Goal: Download file/media

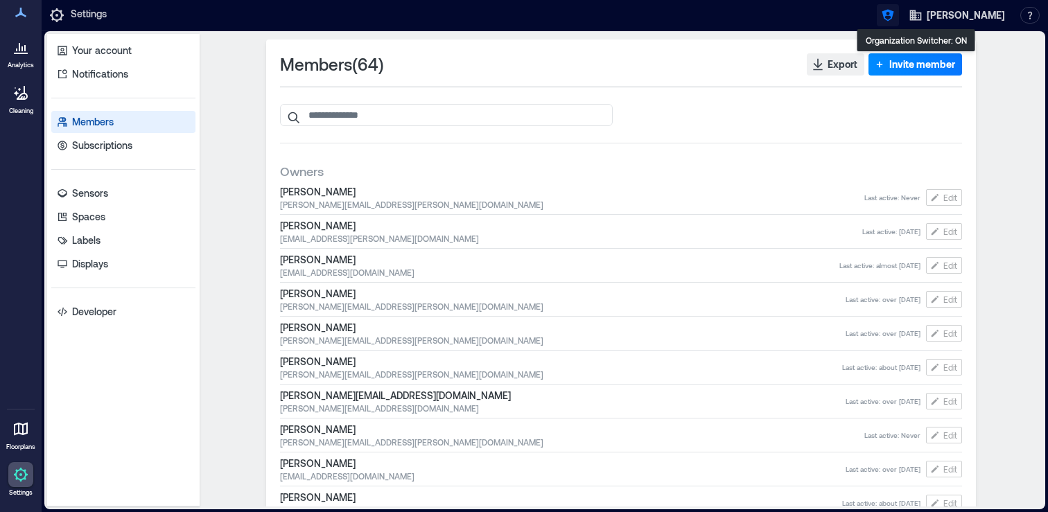
click at [895, 19] on icon "button" at bounding box center [888, 15] width 14 height 14
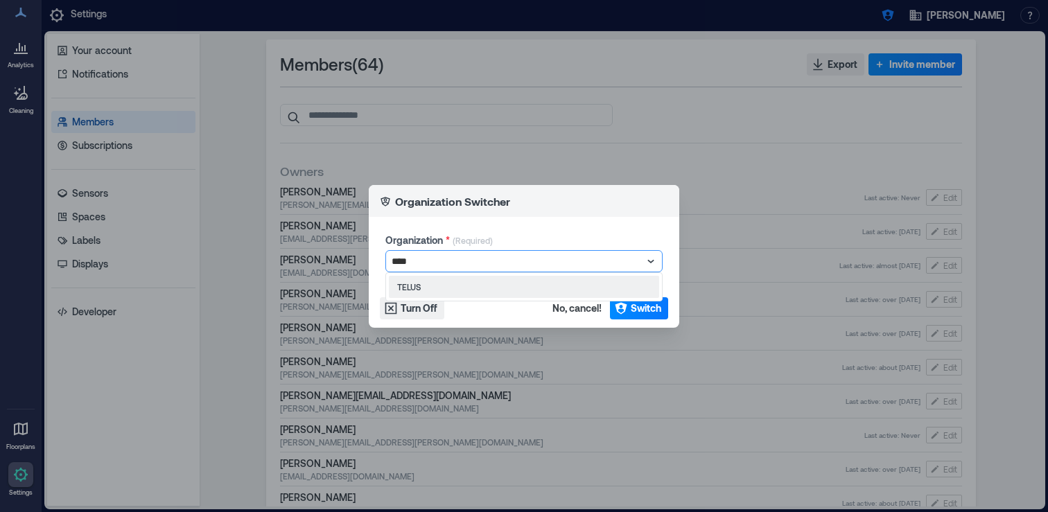
type input "*****"
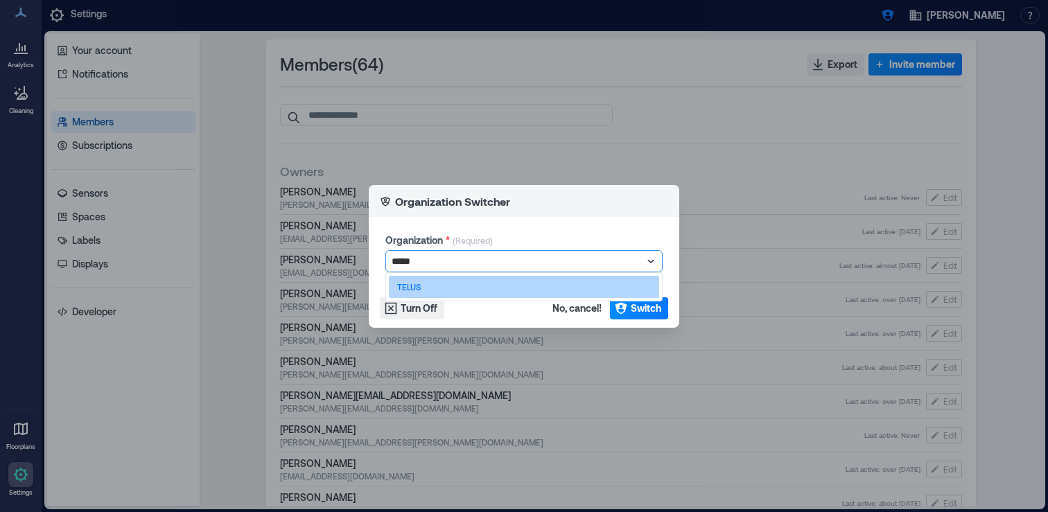
click at [458, 289] on div "TELUS" at bounding box center [524, 287] width 270 height 22
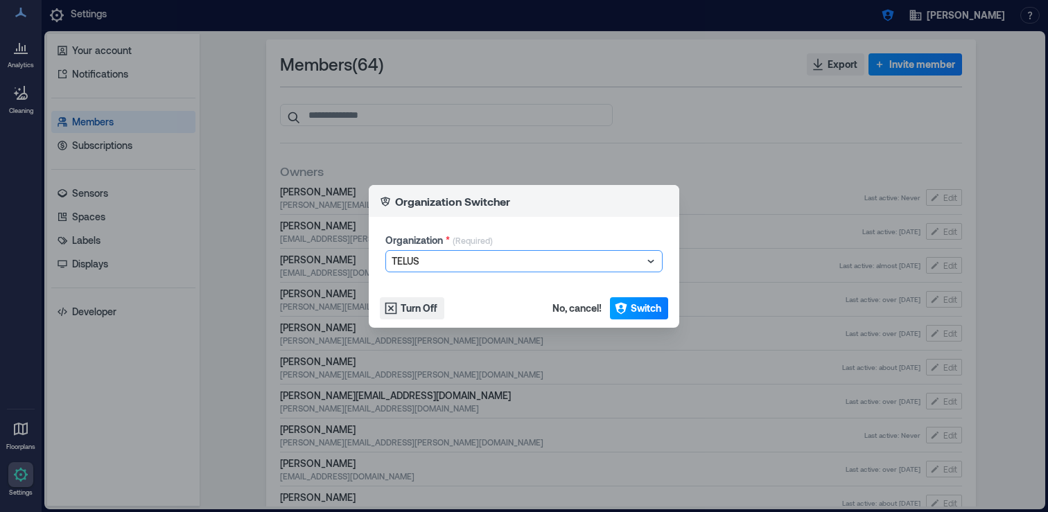
click at [632, 308] on span "Switch" at bounding box center [646, 309] width 31 height 14
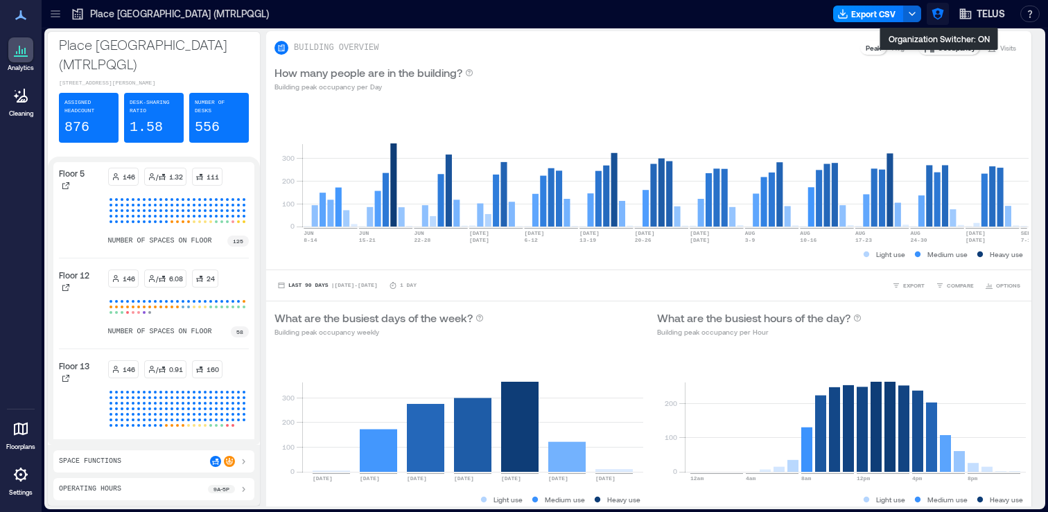
click at [931, 11] on icon "button" at bounding box center [938, 14] width 14 height 14
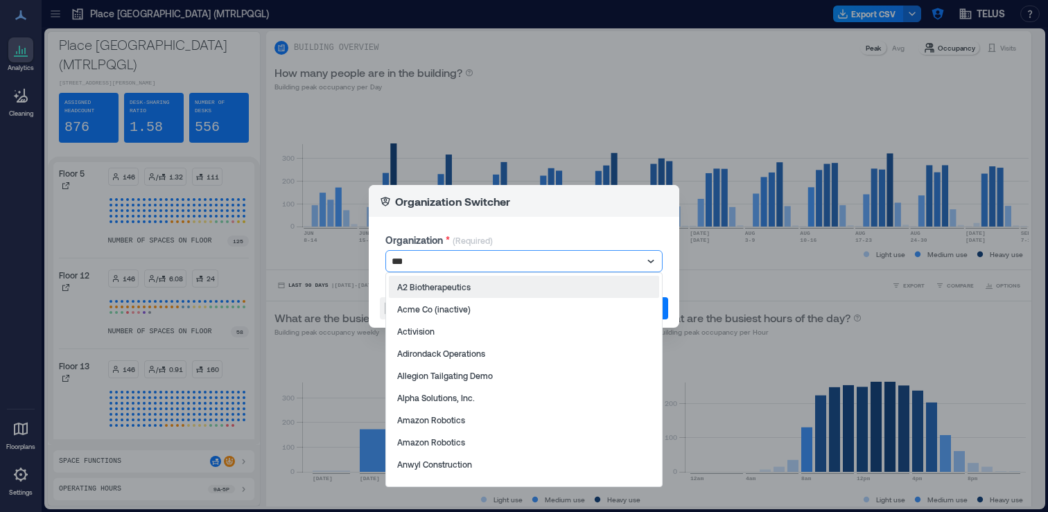
type input "****"
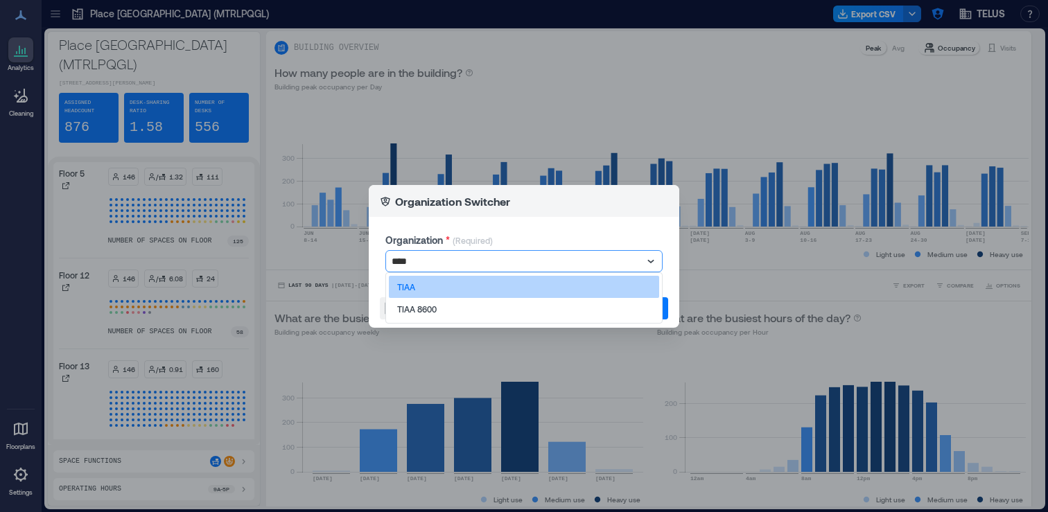
click at [475, 292] on div "TIAA" at bounding box center [524, 287] width 270 height 22
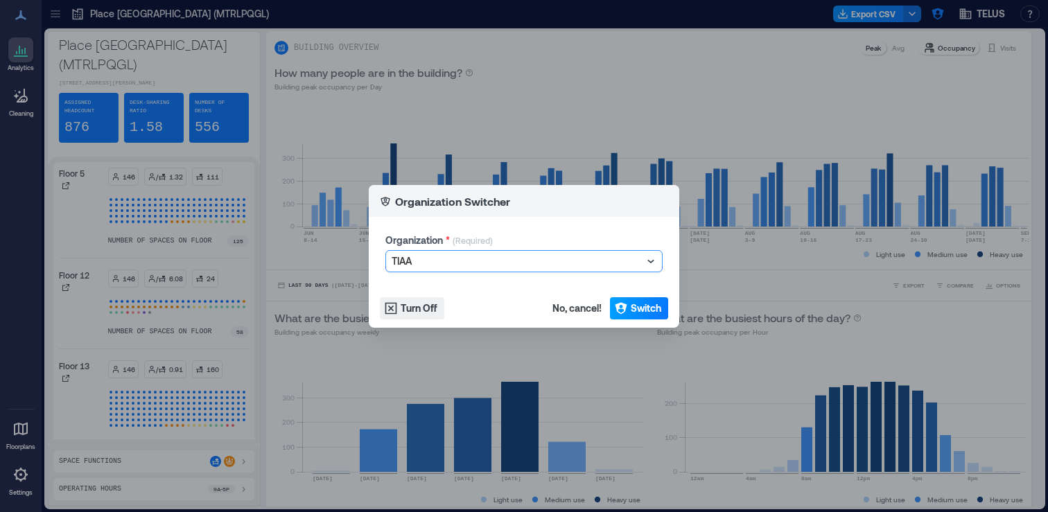
click at [641, 300] on button "Switch" at bounding box center [639, 308] width 58 height 22
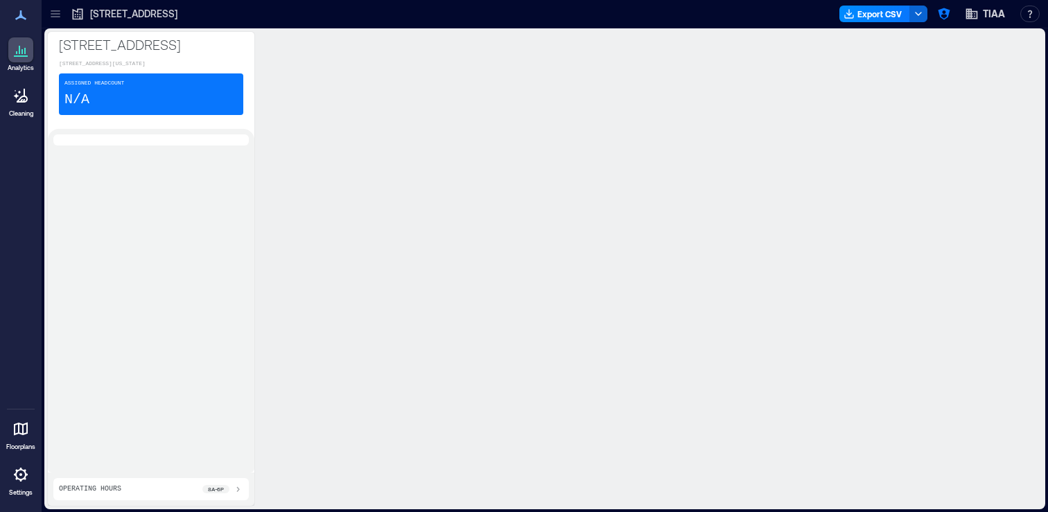
click at [49, 17] on icon at bounding box center [56, 14] width 14 height 14
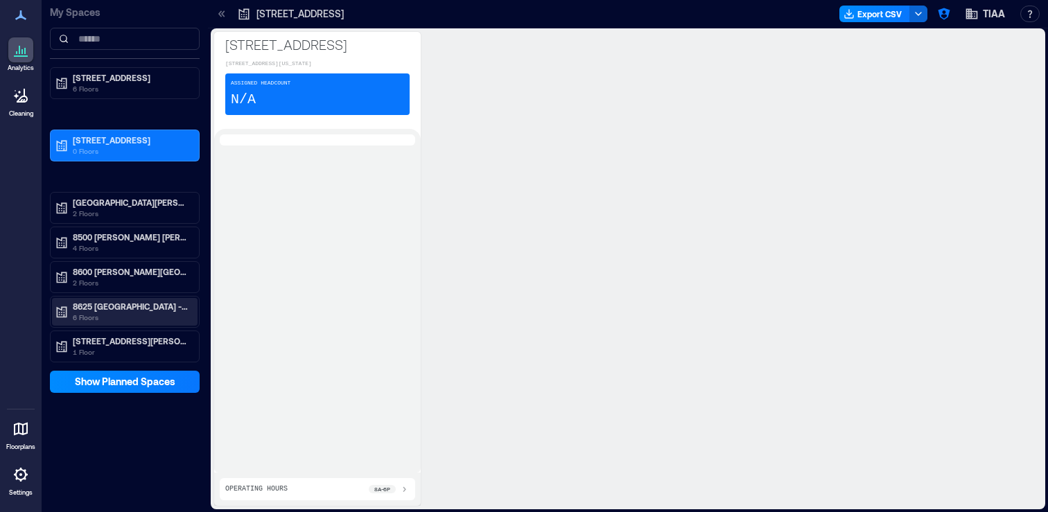
click at [157, 306] on p "8625 Nuveen Hall - CLT" at bounding box center [131, 306] width 116 height 11
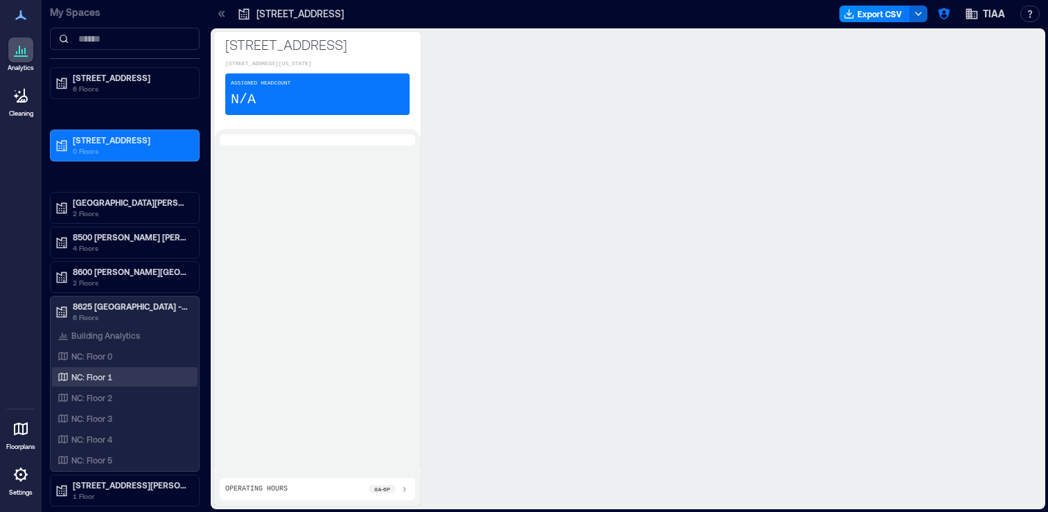
click at [124, 379] on div "NC: Floor 1" at bounding box center [122, 377] width 135 height 14
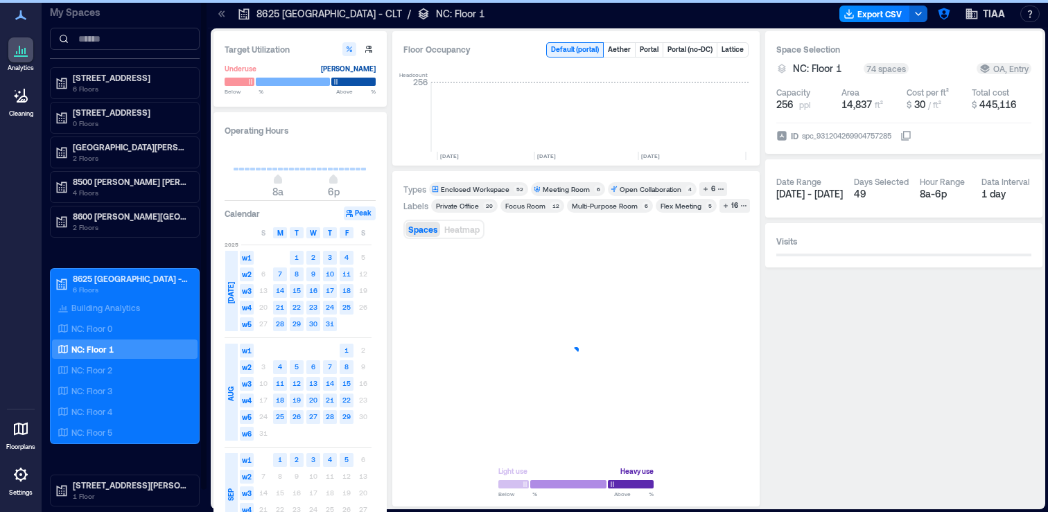
scroll to position [0, 2666]
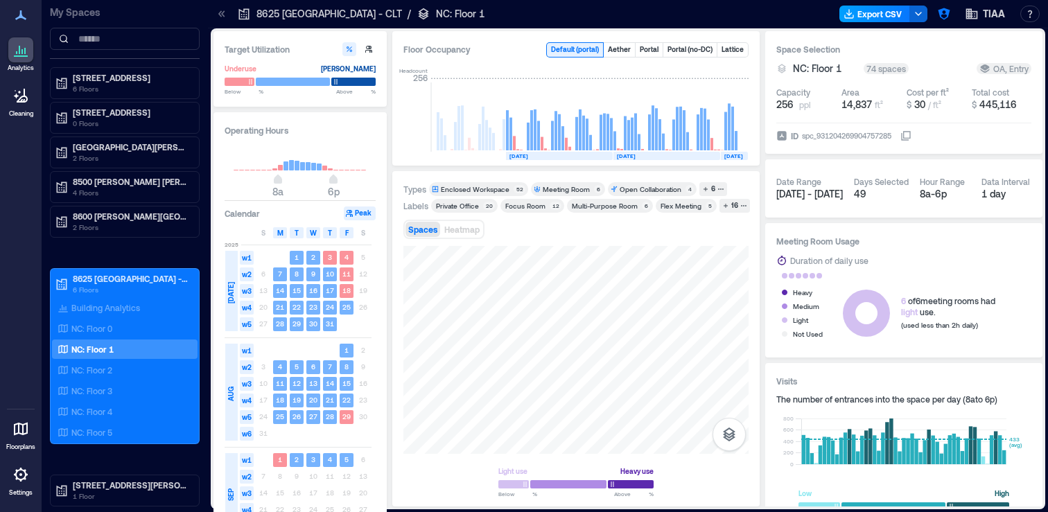
click at [877, 21] on button "Export CSV" at bounding box center [875, 14] width 71 height 17
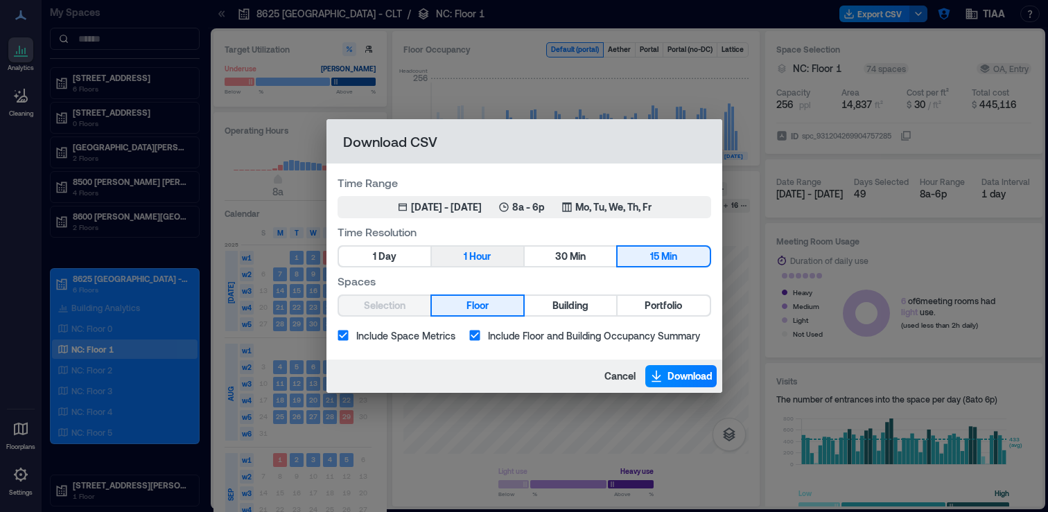
click at [492, 253] on button "1 Hour" at bounding box center [478, 256] width 92 height 19
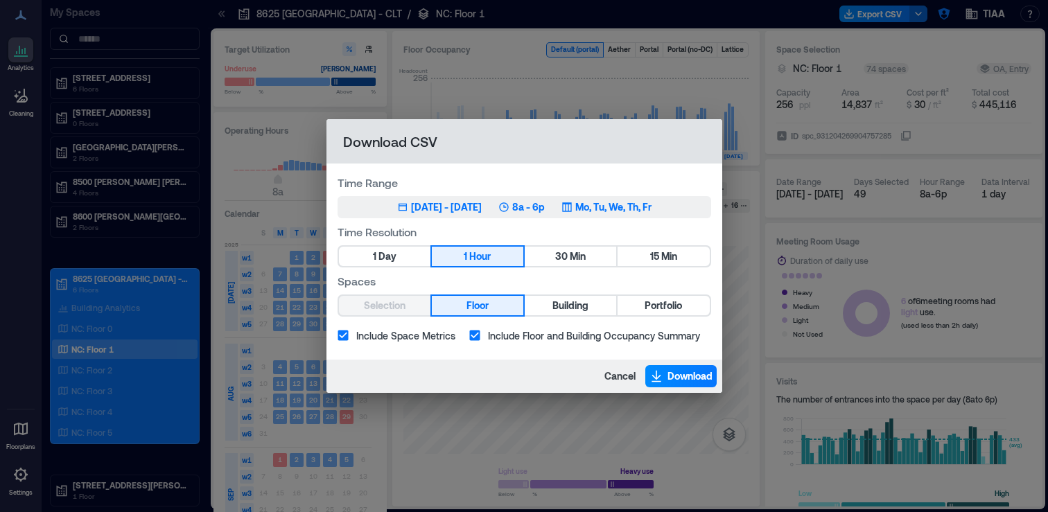
click at [415, 202] on div "Jul 1, 2025 - Sep 5, 2025" at bounding box center [446, 207] width 71 height 14
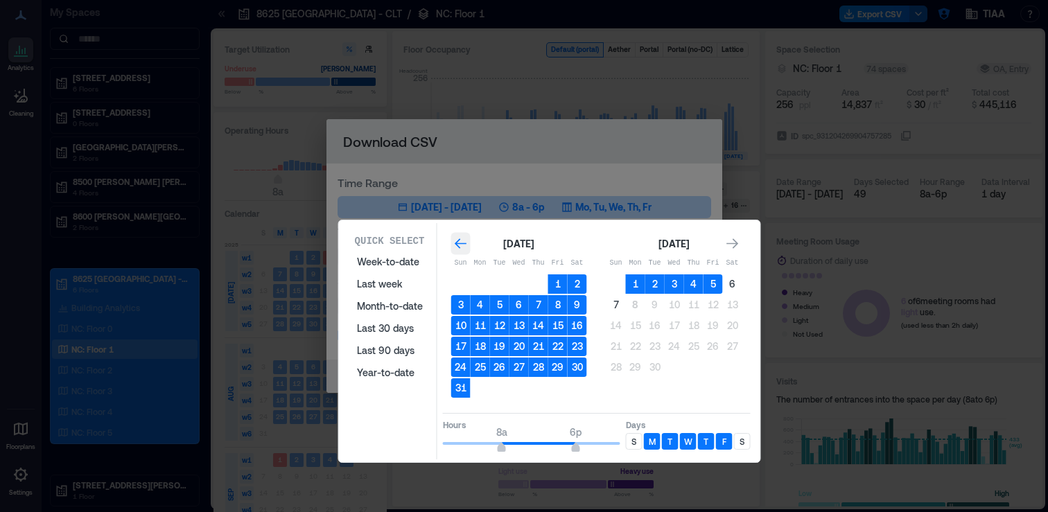
click at [458, 247] on icon "Go to previous month" at bounding box center [461, 243] width 12 height 10
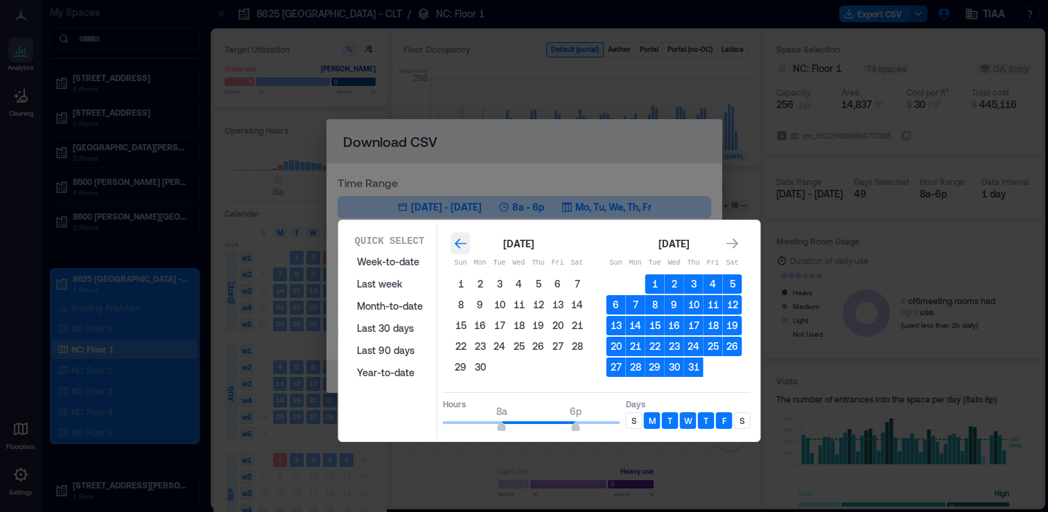
click at [458, 247] on icon "Go to previous month" at bounding box center [461, 243] width 12 height 10
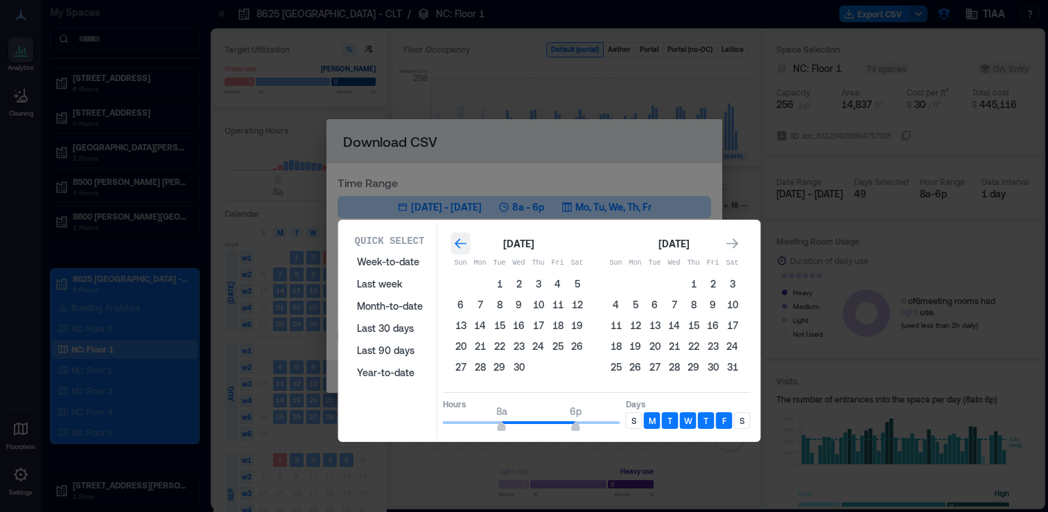
click at [458, 247] on icon "Go to previous month" at bounding box center [461, 243] width 12 height 10
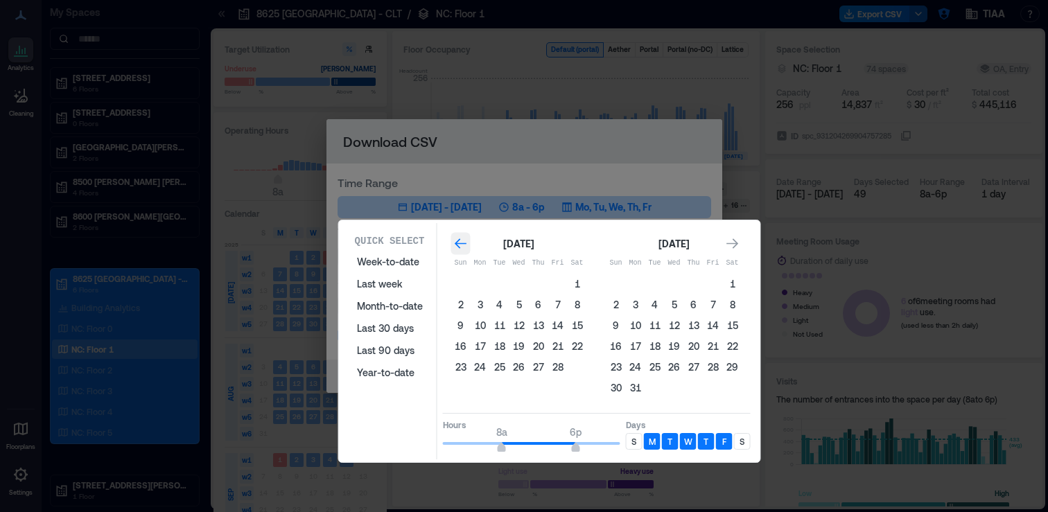
click at [458, 247] on icon "Go to previous month" at bounding box center [461, 243] width 12 height 10
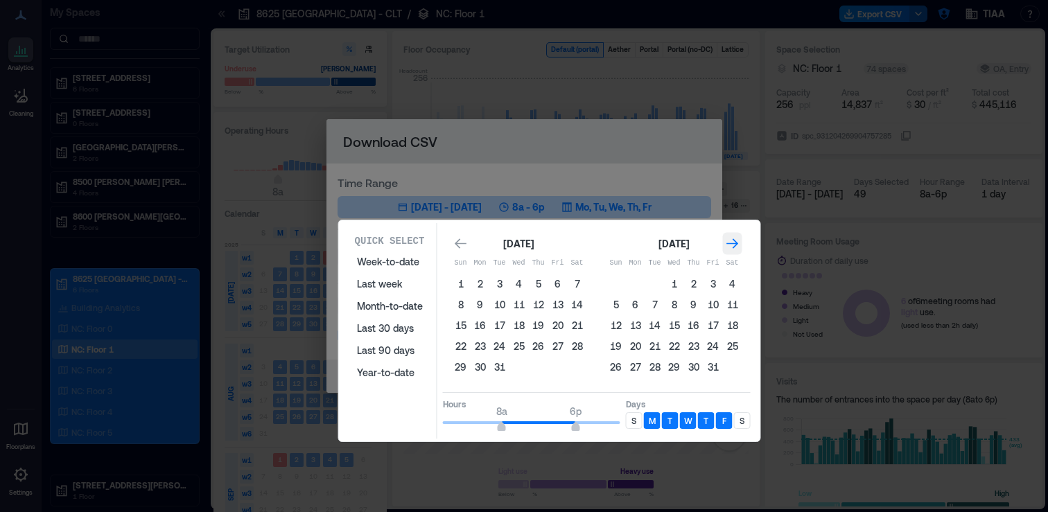
click at [729, 245] on icon "Go to next month" at bounding box center [733, 244] width 14 height 14
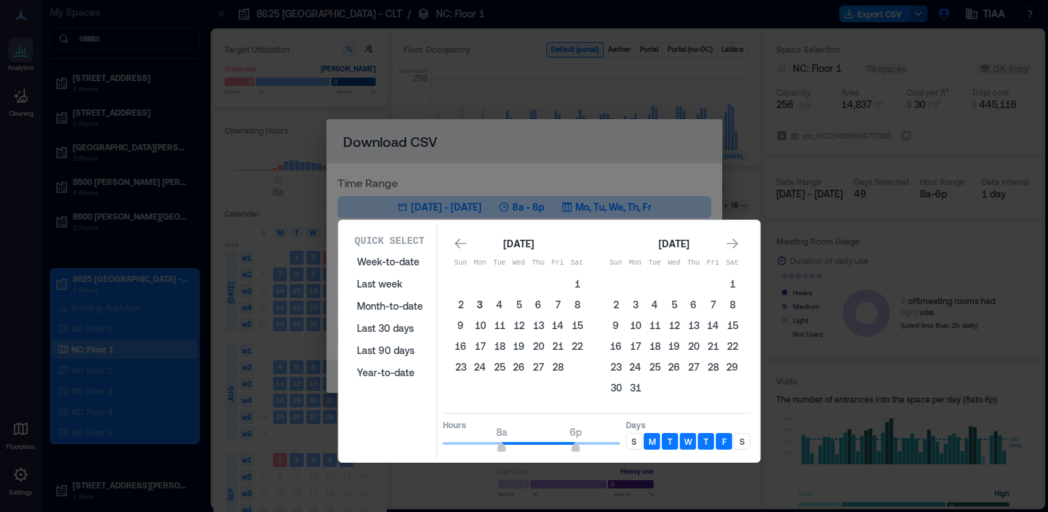
click at [483, 302] on button "3" at bounding box center [480, 304] width 19 height 19
click at [476, 300] on button "3" at bounding box center [480, 304] width 19 height 19
click at [736, 239] on icon "Go to next month" at bounding box center [733, 244] width 14 height 14
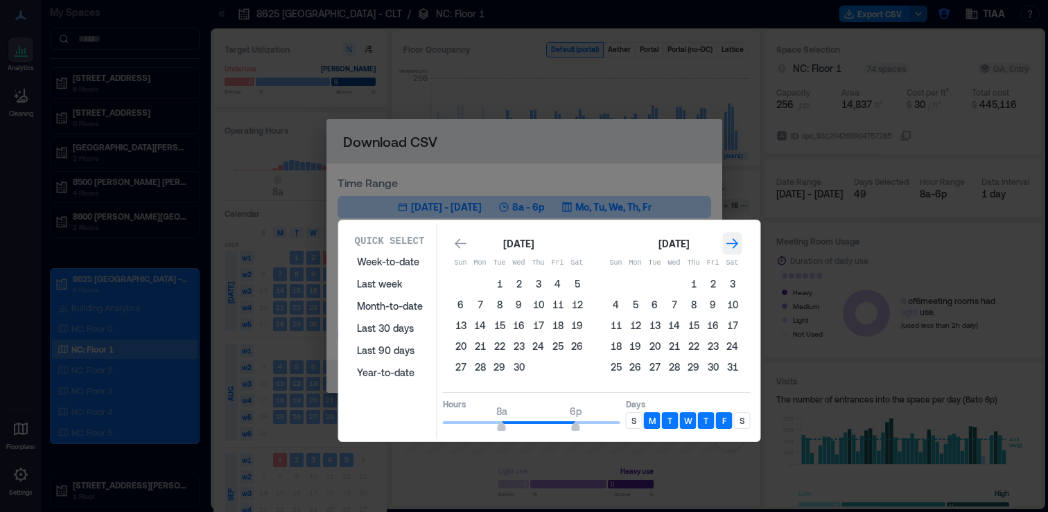
click at [736, 239] on icon "Go to next month" at bounding box center [733, 244] width 14 height 14
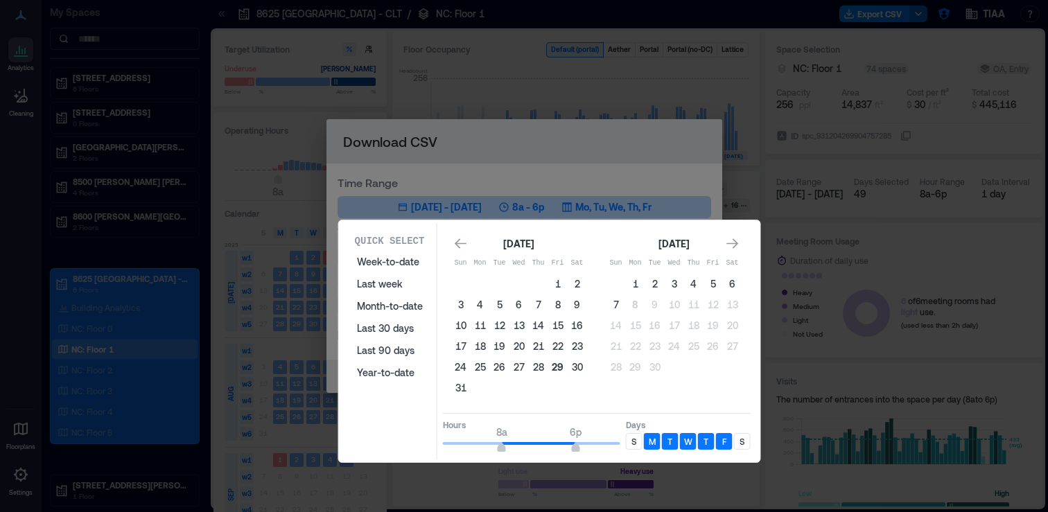
click at [561, 372] on button "29" at bounding box center [557, 367] width 19 height 19
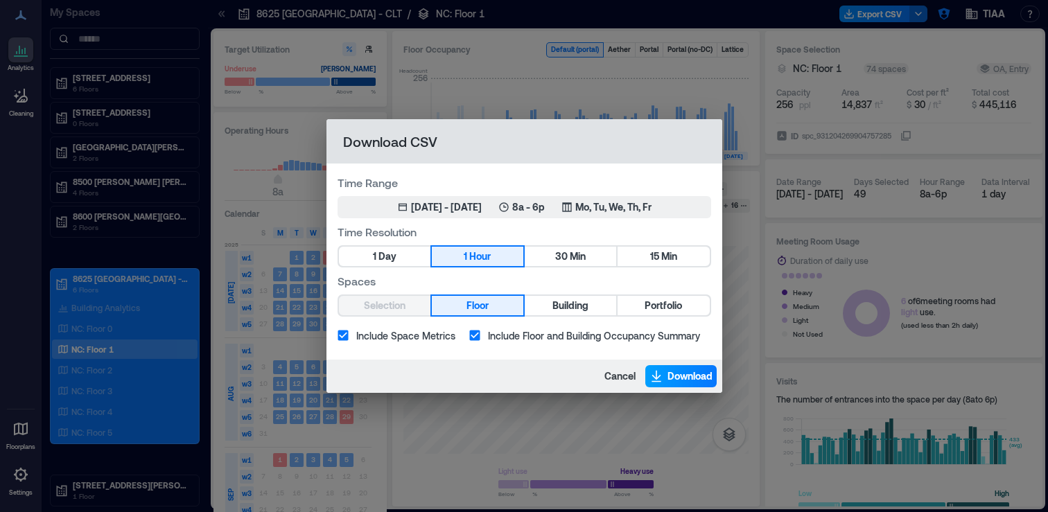
click at [678, 373] on span "Download" at bounding box center [690, 377] width 45 height 14
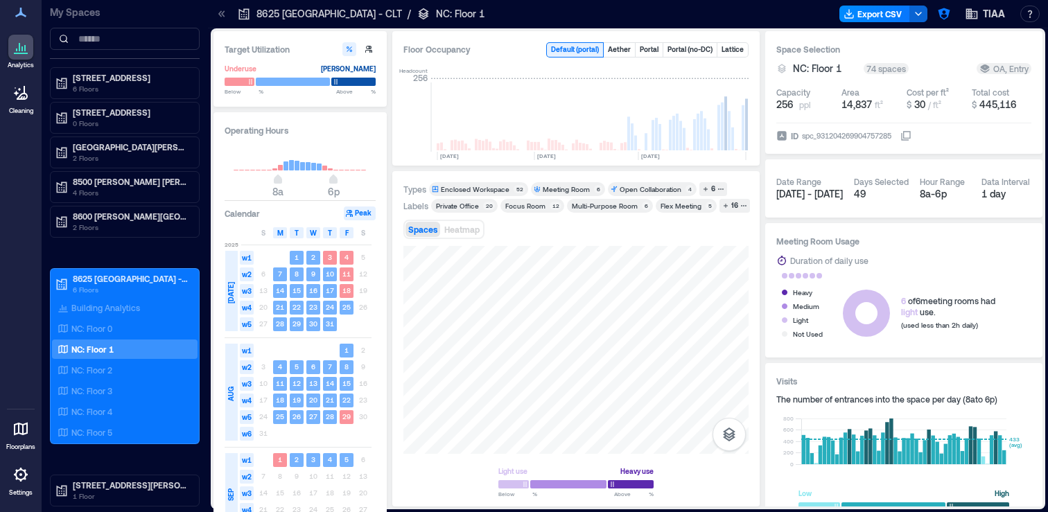
scroll to position [0, 2666]
